Goal: Task Accomplishment & Management: Manage account settings

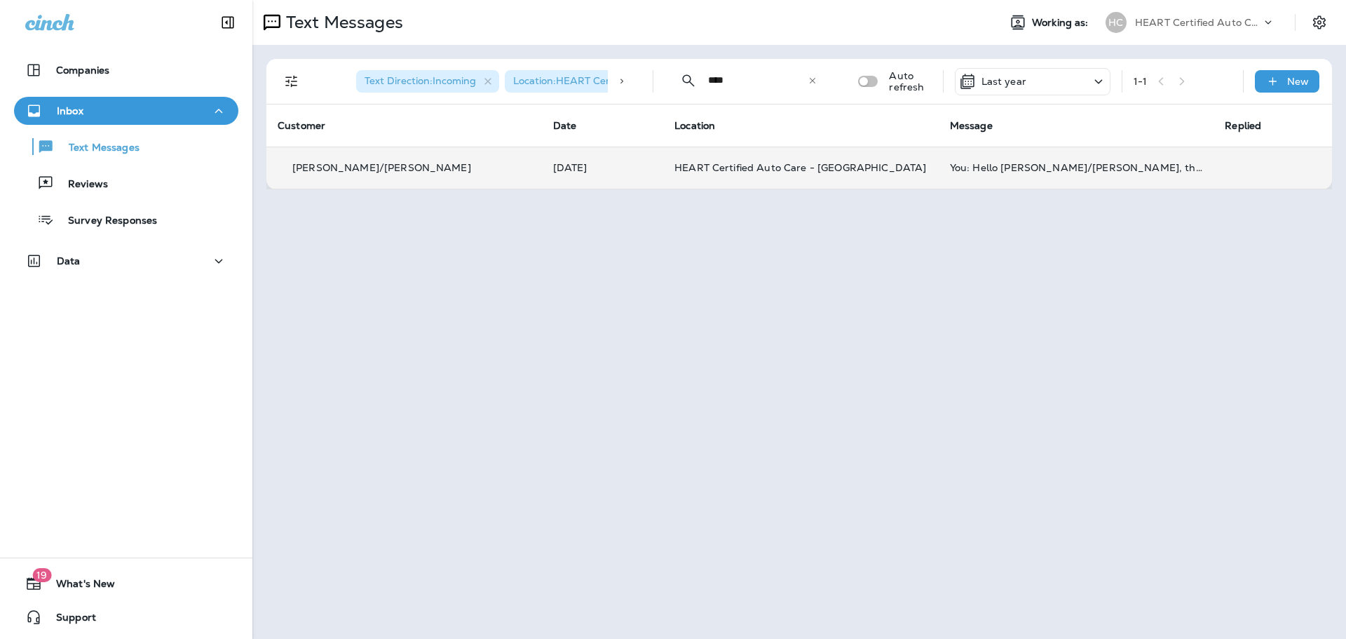
click at [395, 161] on div "[PERSON_NAME]/[PERSON_NAME]" at bounding box center [404, 168] width 253 height 15
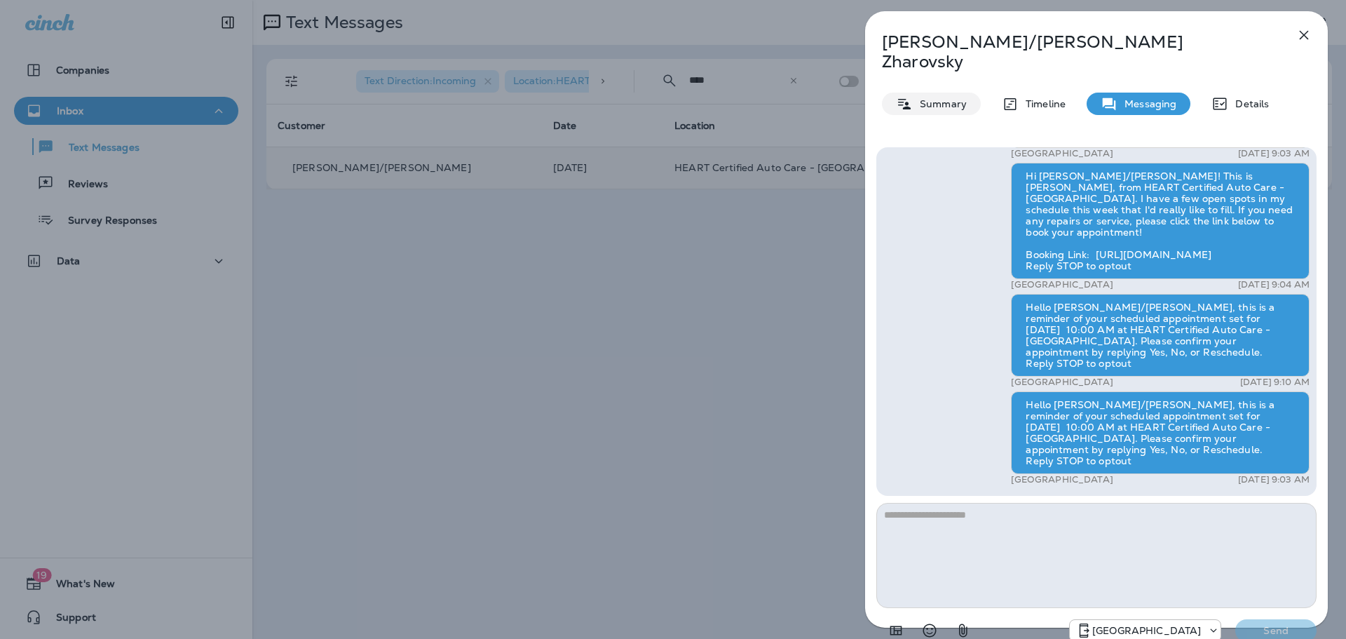
click at [928, 98] on p "Summary" at bounding box center [940, 103] width 54 height 11
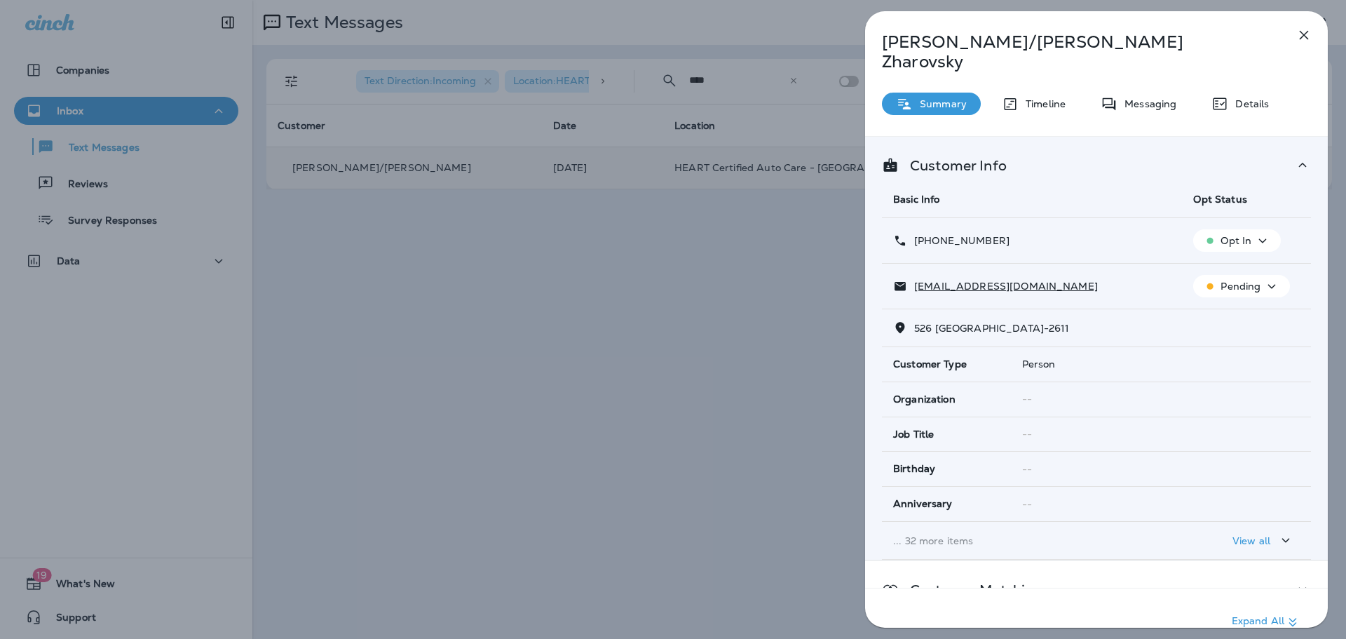
click at [1245, 235] on p "Opt In" at bounding box center [1236, 240] width 31 height 11
click at [1238, 255] on p "Opt out" at bounding box center [1229, 254] width 38 height 11
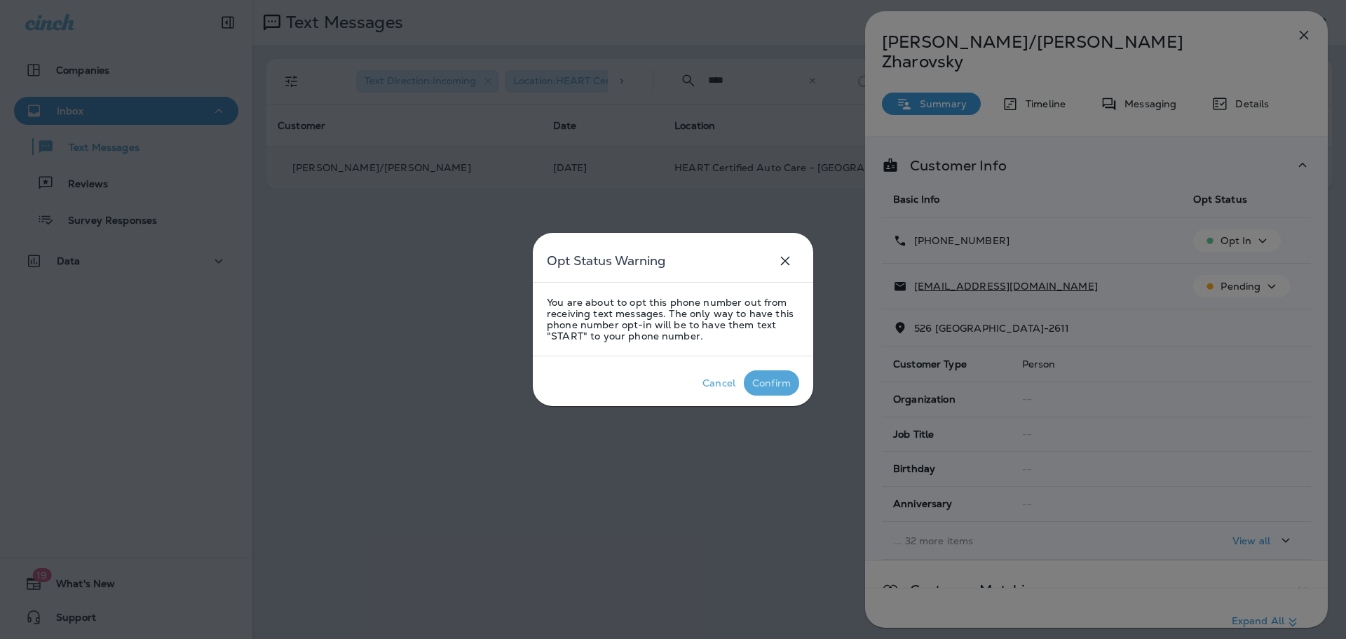
click at [760, 380] on div "Confirm" at bounding box center [771, 382] width 39 height 11
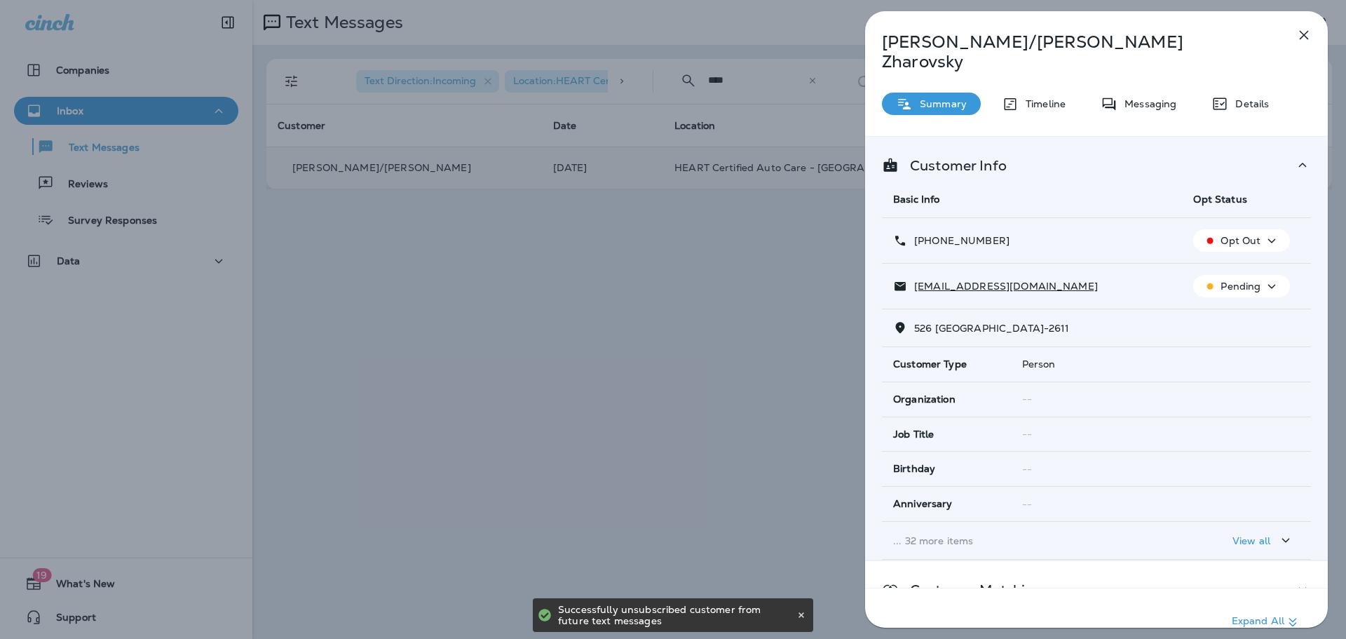
click at [1247, 280] on p "Pending" at bounding box center [1241, 285] width 40 height 11
click at [1233, 297] on p "Unsubscribe" at bounding box center [1244, 300] width 61 height 11
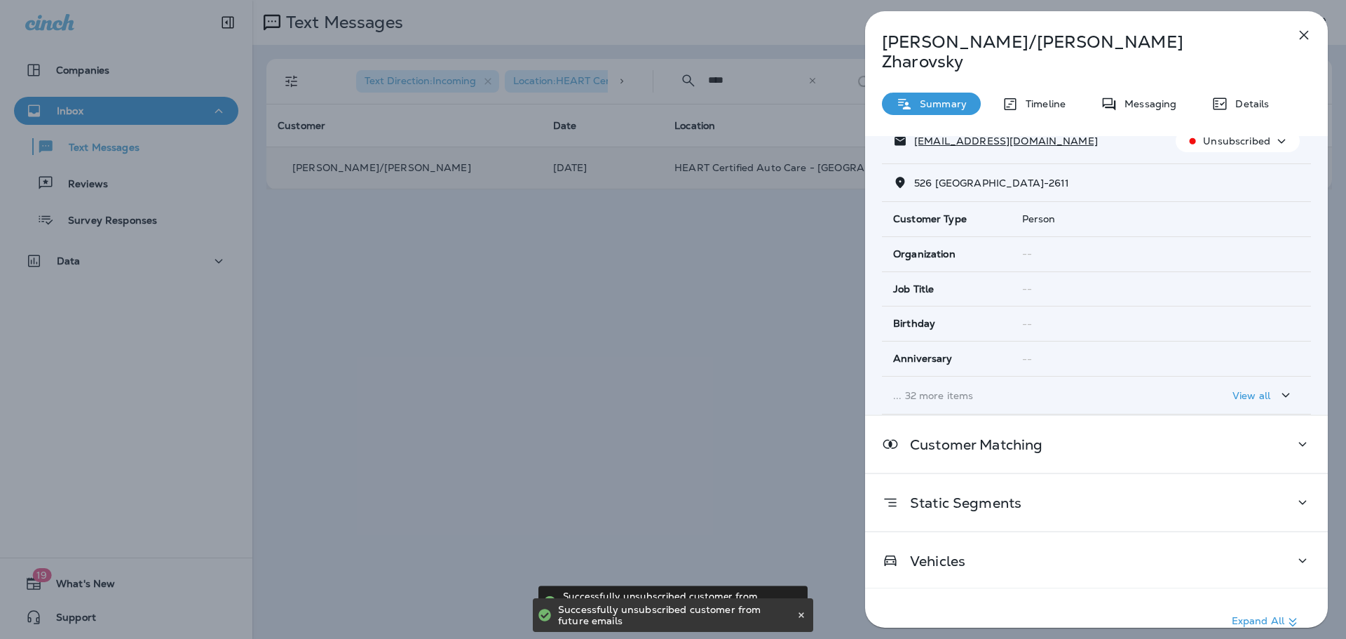
scroll to position [147, 0]
click at [1302, 43] on button "button" at bounding box center [1304, 35] width 28 height 28
